Goal: Task Accomplishment & Management: Manage account settings

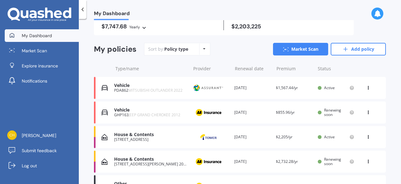
scroll to position [63, 0]
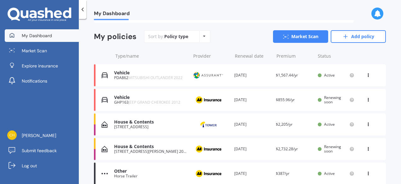
click at [324, 99] on span "Renewing soon" at bounding box center [332, 100] width 17 height 10
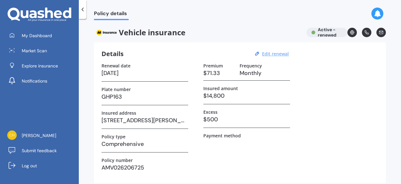
click at [280, 53] on u "Edit renewal" at bounding box center [275, 54] width 27 height 6
select select "22"
select select "11"
select select "2026"
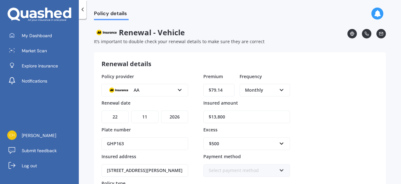
scroll to position [32, 0]
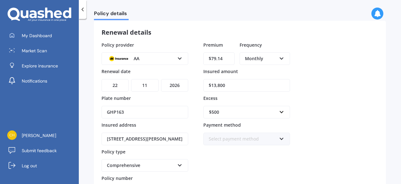
drag, startPoint x: 228, startPoint y: 58, endPoint x: 188, endPoint y: 58, distance: 39.7
click at [188, 58] on div "Policy provider AA AA AMI AMP ANZ ASB Aioi Nissay Dowa Ando Assurant Autosure B…" at bounding box center [239, 120] width 277 height 157
type input "$72.38"
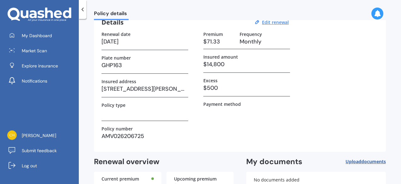
scroll to position [0, 0]
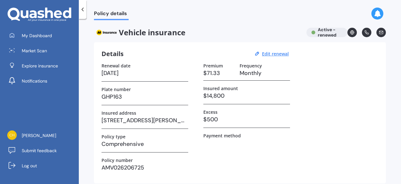
click at [235, 94] on h3 "$14,800" at bounding box center [246, 95] width 87 height 9
click at [270, 53] on u "Edit renewal" at bounding box center [275, 54] width 27 height 6
select select "22"
select select "11"
select select "2026"
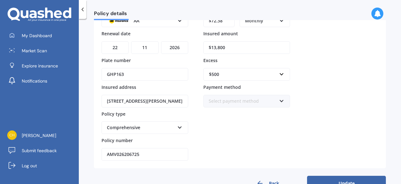
scroll to position [85, 0]
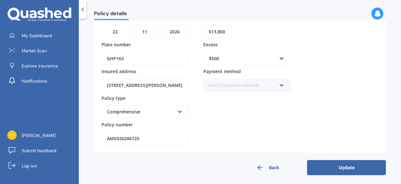
click at [351, 164] on button "Update" at bounding box center [346, 167] width 79 height 15
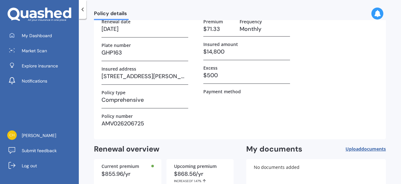
scroll to position [0, 0]
